Goal: Task Accomplishment & Management: Manage account settings

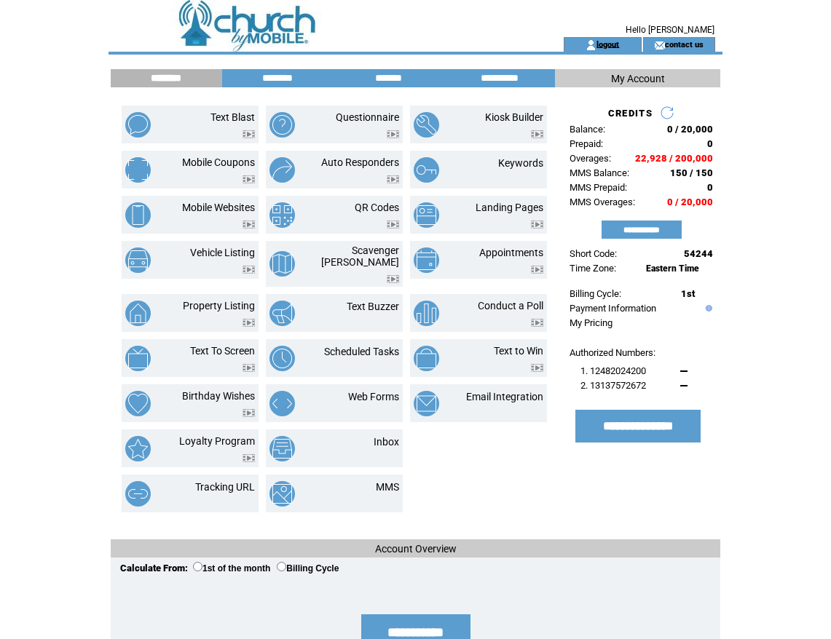
click at [596, 44] on link "logout" at bounding box center [607, 43] width 23 height 9
